Goal: Information Seeking & Learning: Find contact information

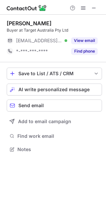
scroll to position [145, 106]
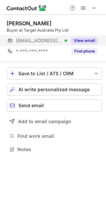
click at [89, 39] on button "View email" at bounding box center [84, 40] width 26 height 7
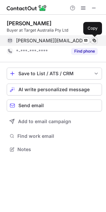
click at [93, 39] on span at bounding box center [93, 40] width 5 height 5
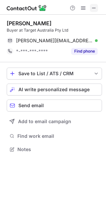
click at [94, 6] on span at bounding box center [93, 7] width 5 height 5
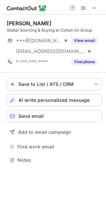
scroll to position [155, 106]
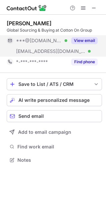
click at [86, 41] on button "View email" at bounding box center [84, 40] width 26 height 7
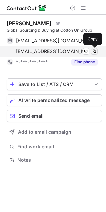
click at [96, 53] on span at bounding box center [93, 51] width 5 height 5
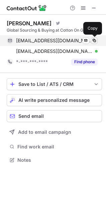
click at [94, 39] on span at bounding box center [93, 40] width 5 height 5
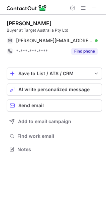
scroll to position [4, 3]
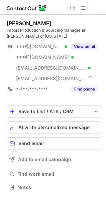
scroll to position [182, 106]
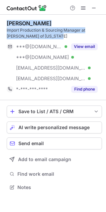
drag, startPoint x: 7, startPoint y: 23, endPoint x: 42, endPoint y: 33, distance: 36.5
click at [42, 33] on div "[PERSON_NAME] Import Production & Sourcing Manager at [PERSON_NAME] of [US_STAT…" at bounding box center [54, 29] width 95 height 19
copy div "[PERSON_NAME] Import Production & Sourcing Manager at [PERSON_NAME] of [US_STAT…"
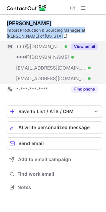
click at [93, 45] on button "View email" at bounding box center [84, 46] width 26 height 7
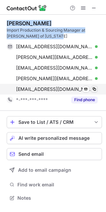
click at [95, 89] on span at bounding box center [93, 89] width 5 height 5
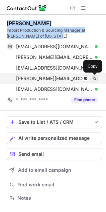
click at [94, 79] on span at bounding box center [93, 78] width 5 height 5
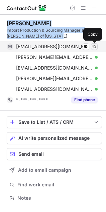
click at [94, 47] on span at bounding box center [93, 46] width 5 height 5
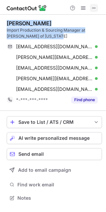
click at [93, 7] on span at bounding box center [93, 7] width 5 height 5
